Goal: Navigation & Orientation: Find specific page/section

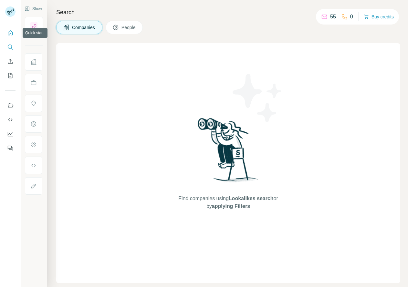
click at [12, 32] on icon "Quick start" at bounding box center [10, 33] width 6 height 6
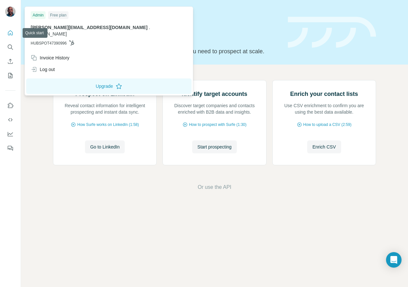
click at [12, 12] on img at bounding box center [10, 11] width 10 height 10
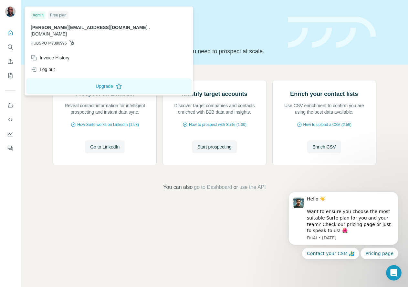
click at [227, 67] on div "Prospect on LinkedIn Reveal contact information for intelligent prospecting and…" at bounding box center [214, 136] width 387 height 142
click at [12, 12] on img at bounding box center [10, 11] width 10 height 10
click at [9, 35] on icon "Quick start" at bounding box center [10, 33] width 6 height 6
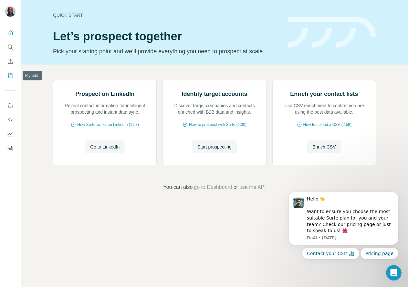
click at [11, 74] on icon "My lists" at bounding box center [10, 75] width 4 height 5
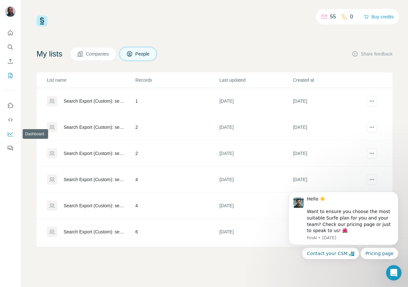
click at [9, 137] on icon "Dashboard" at bounding box center [10, 134] width 6 height 6
